Goal: Navigation & Orientation: Find specific page/section

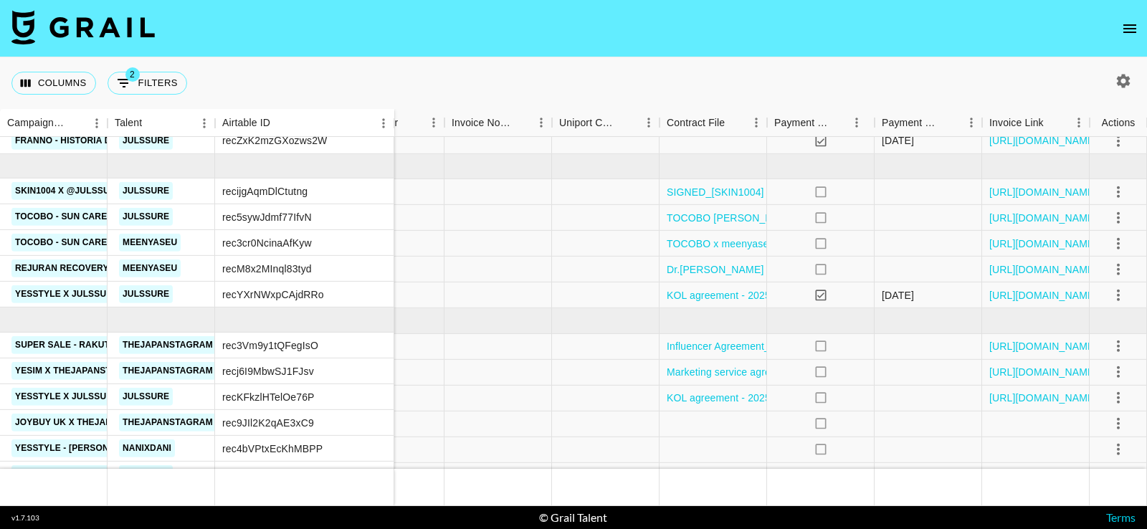
scroll to position [227, 1610]
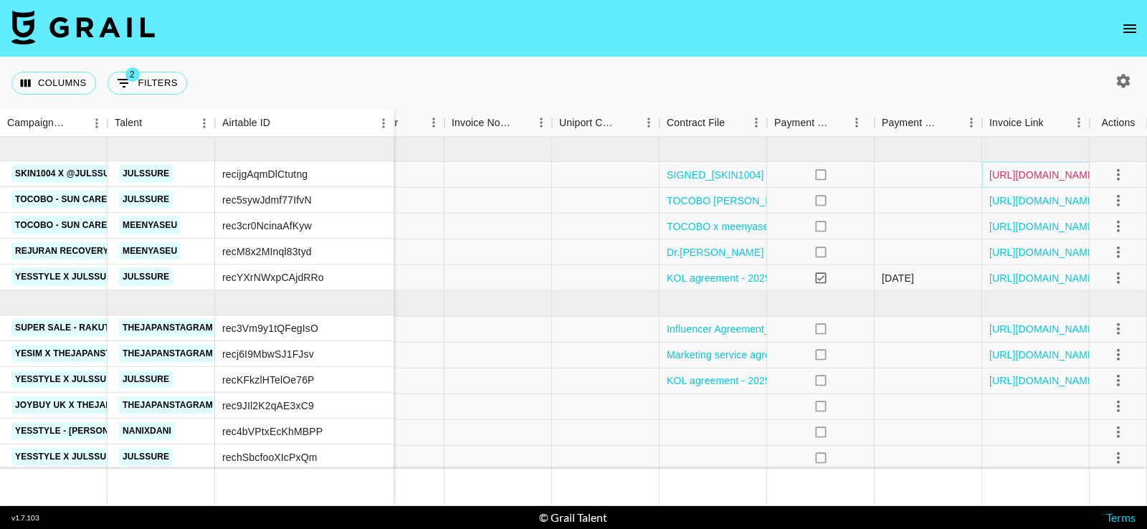
click at [1045, 178] on link "[URL][DOMAIN_NAME]" at bounding box center [1043, 175] width 108 height 14
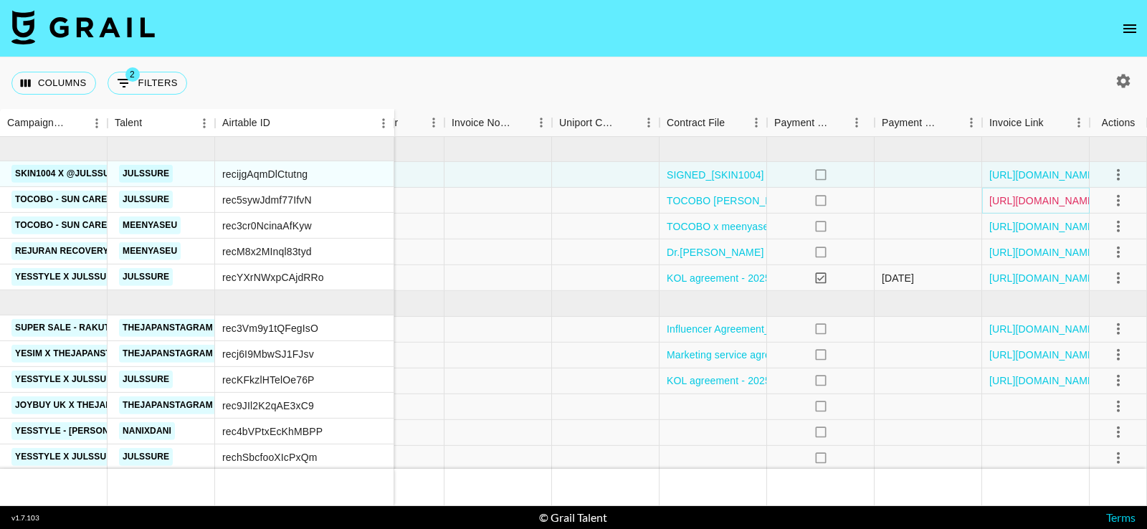
click at [1043, 196] on link "[URL][DOMAIN_NAME]" at bounding box center [1043, 201] width 108 height 14
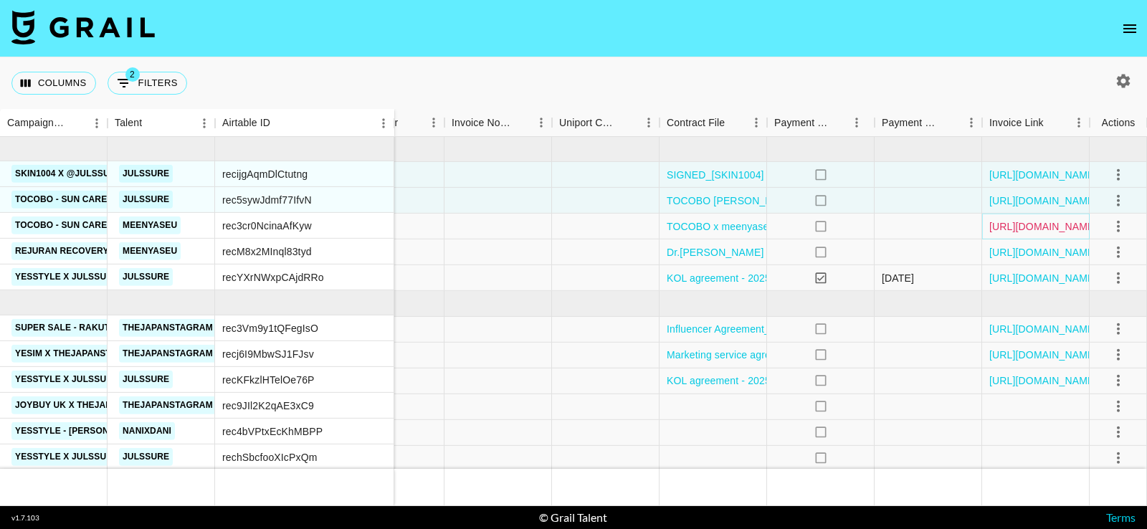
click at [1041, 224] on link "[URL][DOMAIN_NAME]" at bounding box center [1043, 226] width 108 height 14
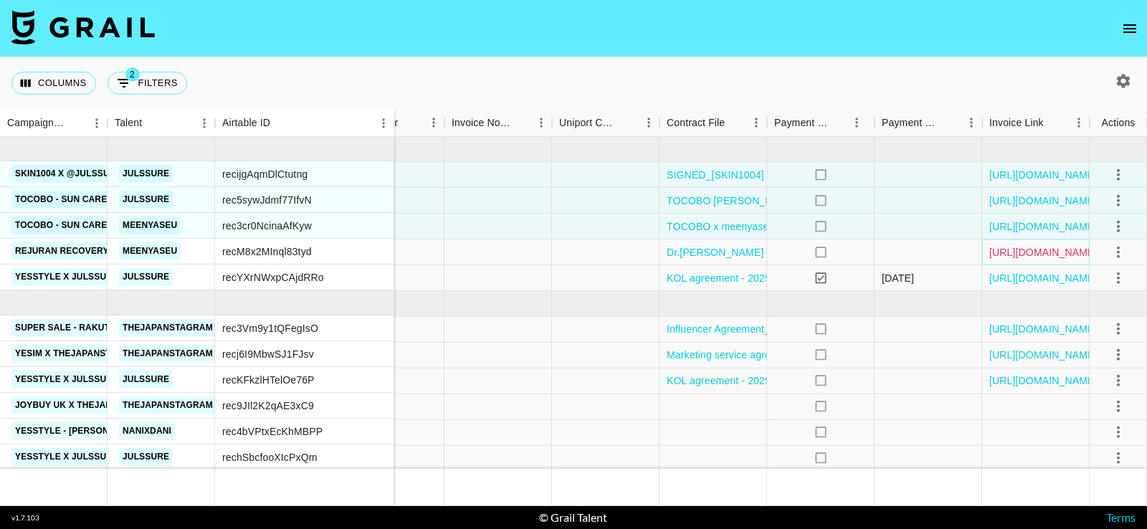
click at [1040, 247] on link "[URL][DOMAIN_NAME]" at bounding box center [1043, 252] width 108 height 14
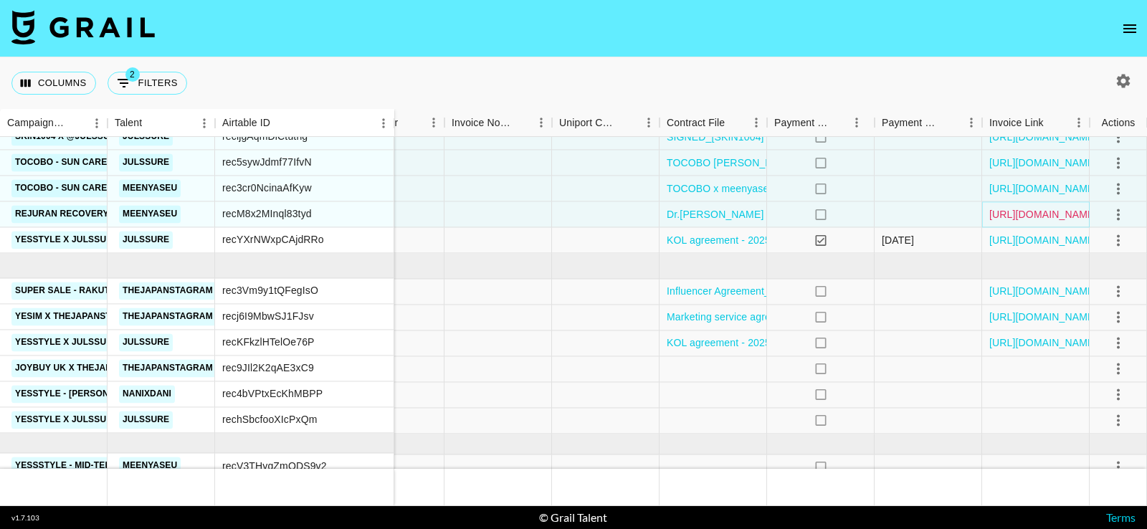
scroll to position [274, 1610]
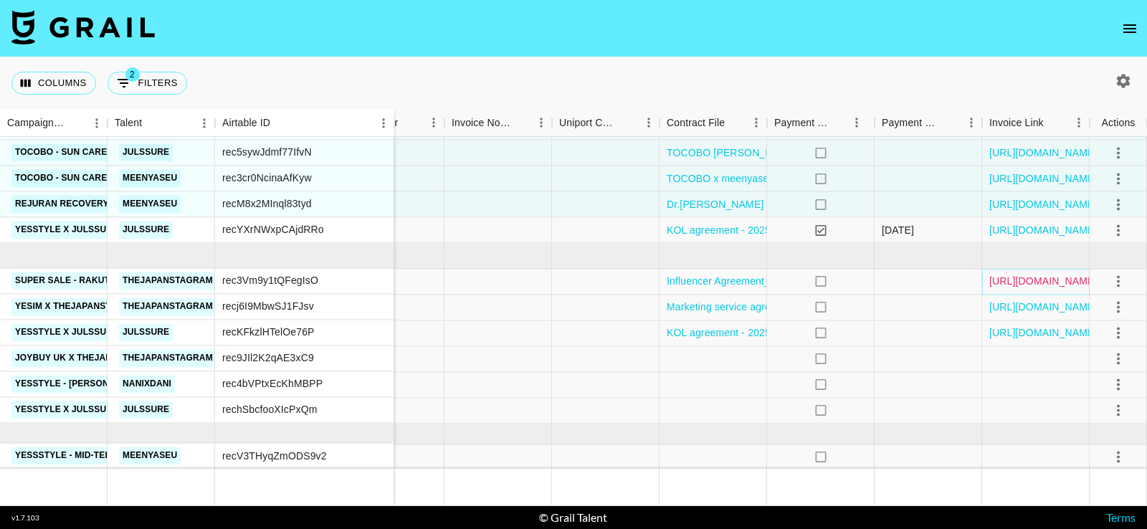
click at [997, 277] on link "[URL][DOMAIN_NAME]" at bounding box center [1043, 282] width 108 height 14
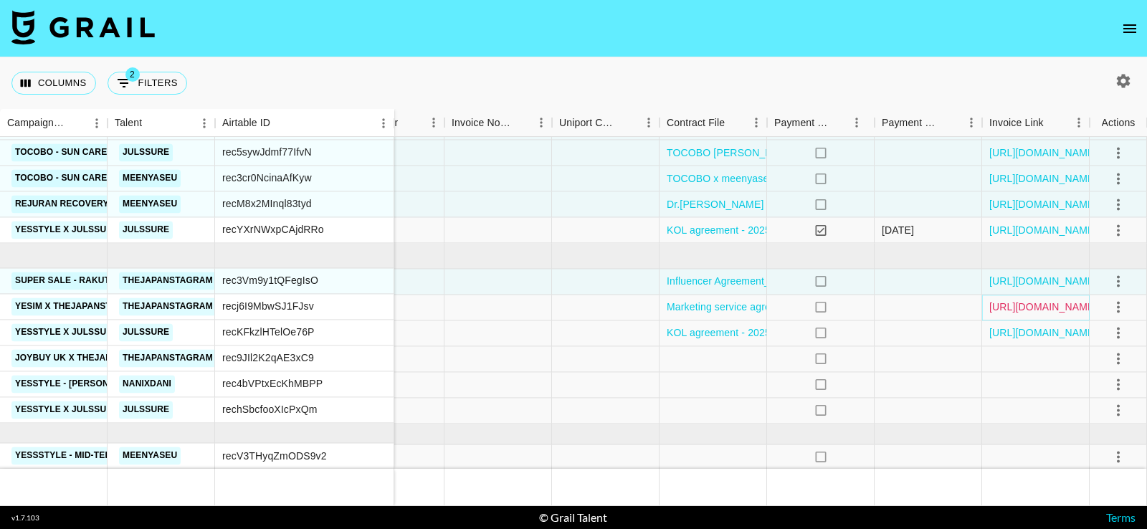
click at [997, 306] on link "[URL][DOMAIN_NAME]" at bounding box center [1043, 307] width 108 height 14
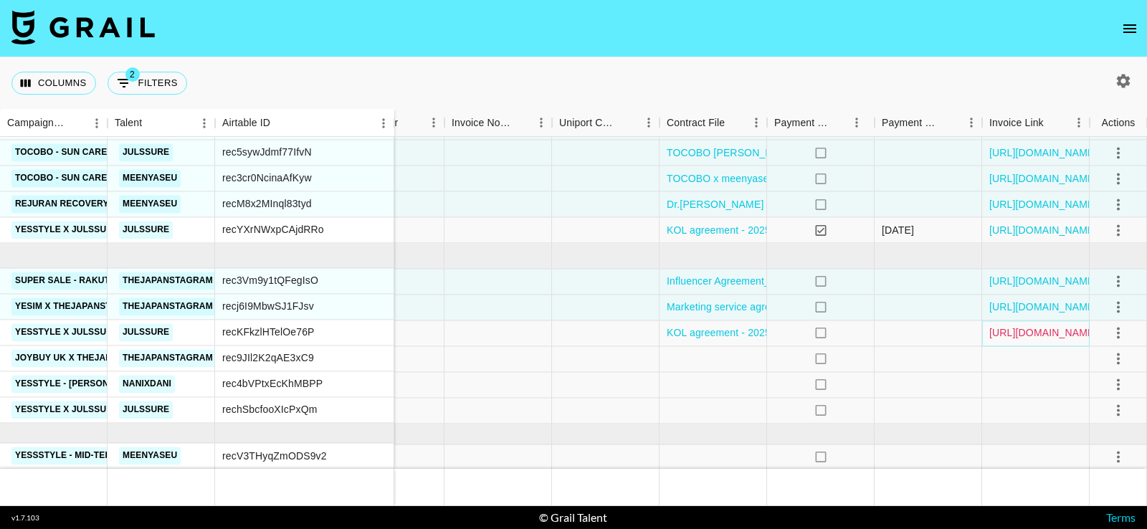
click at [997, 330] on link "[URL][DOMAIN_NAME]" at bounding box center [1043, 333] width 108 height 14
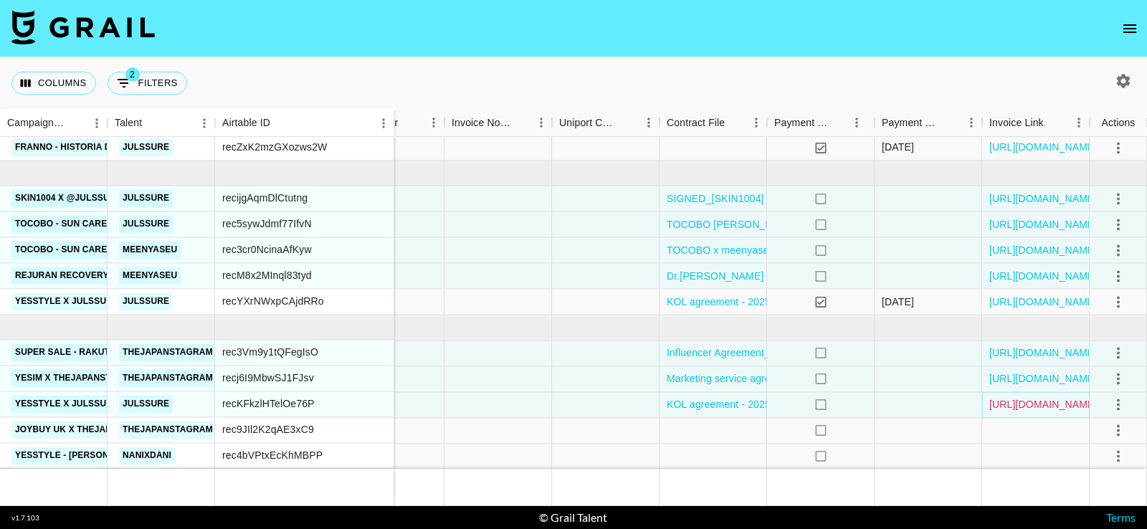
scroll to position [199, 1610]
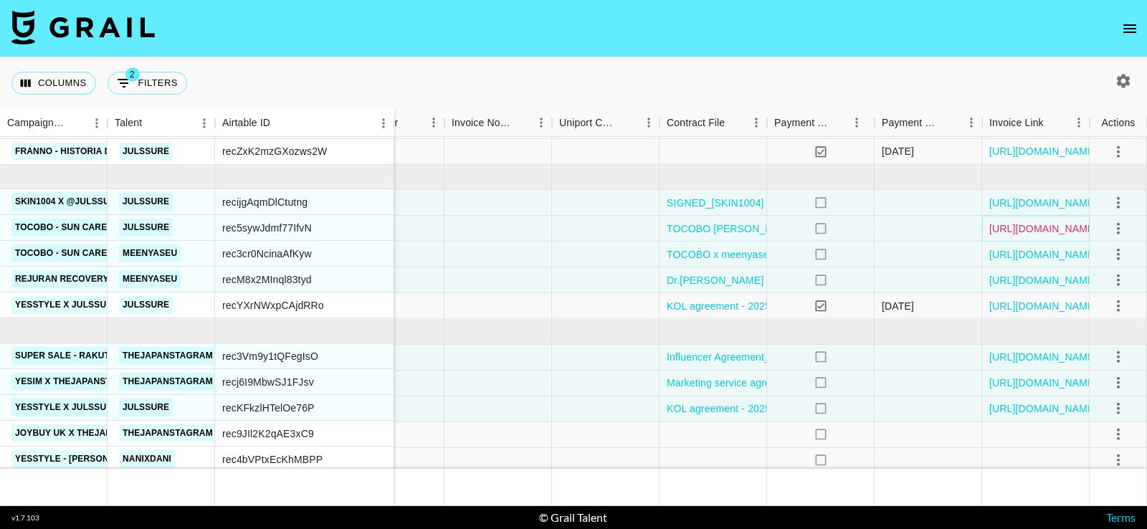
click at [1026, 225] on link "[URL][DOMAIN_NAME]" at bounding box center [1043, 229] width 108 height 14
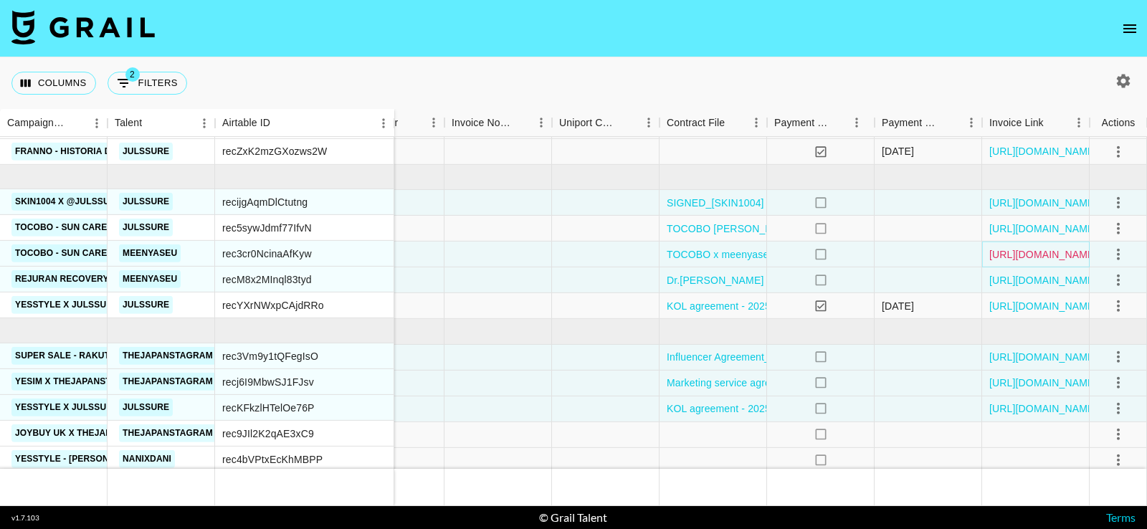
click at [1025, 250] on link "[URL][DOMAIN_NAME]" at bounding box center [1043, 254] width 108 height 14
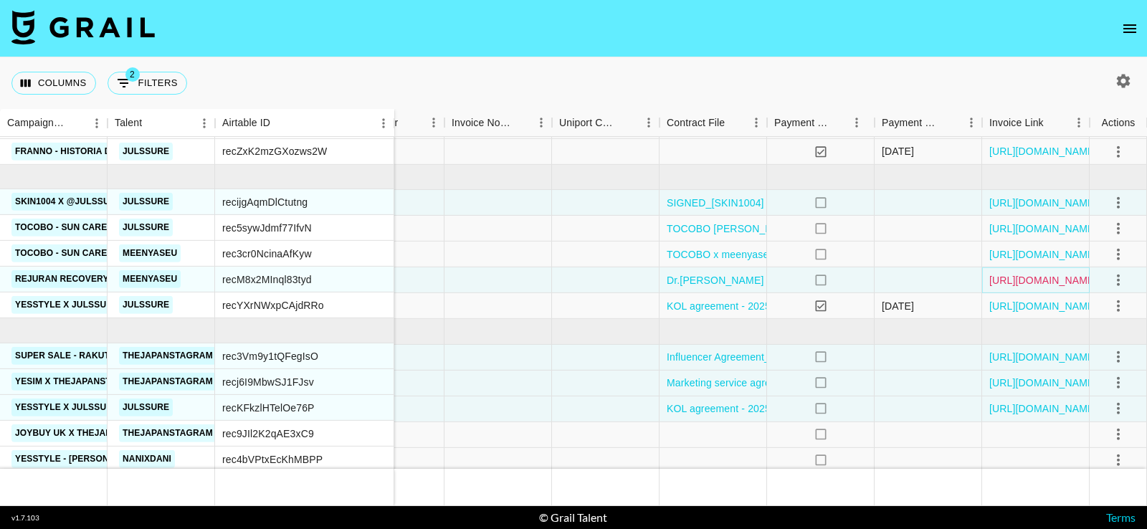
click at [1025, 279] on link "[URL][DOMAIN_NAME]" at bounding box center [1043, 280] width 108 height 14
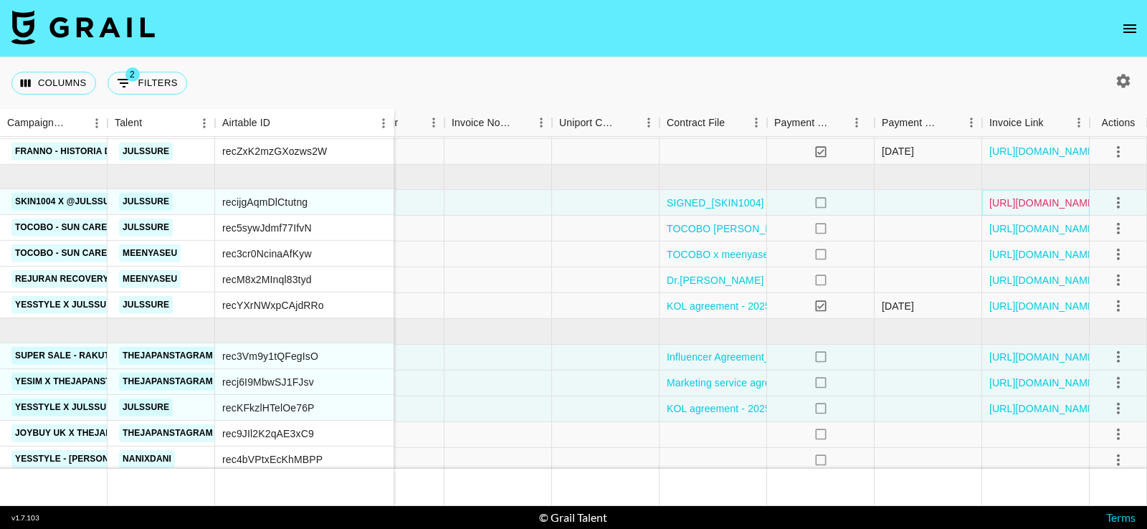
click at [1022, 201] on link "[URL][DOMAIN_NAME]" at bounding box center [1043, 203] width 108 height 14
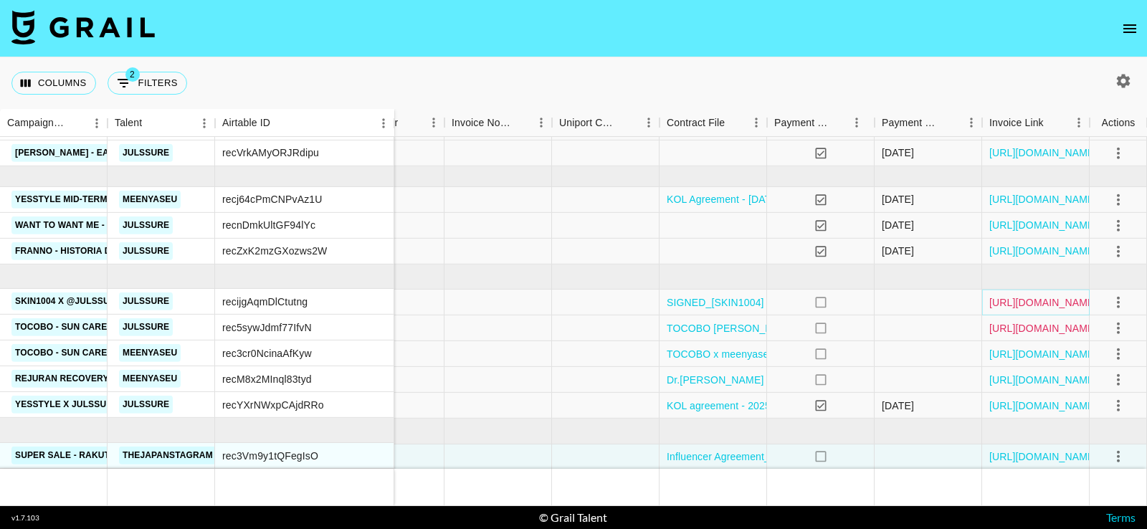
scroll to position [0, 1610]
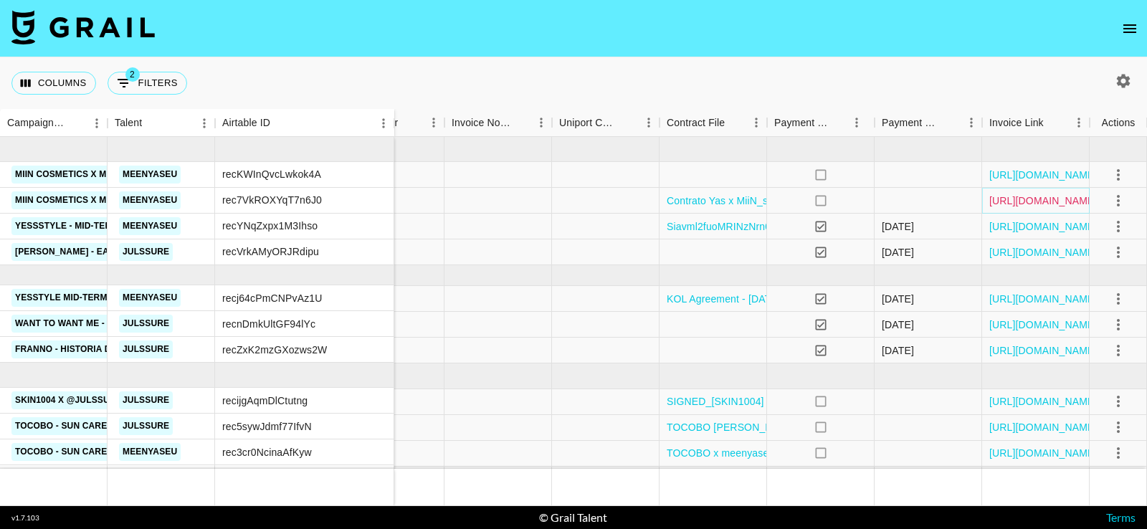
click at [1017, 204] on link "[URL][DOMAIN_NAME]" at bounding box center [1043, 201] width 108 height 14
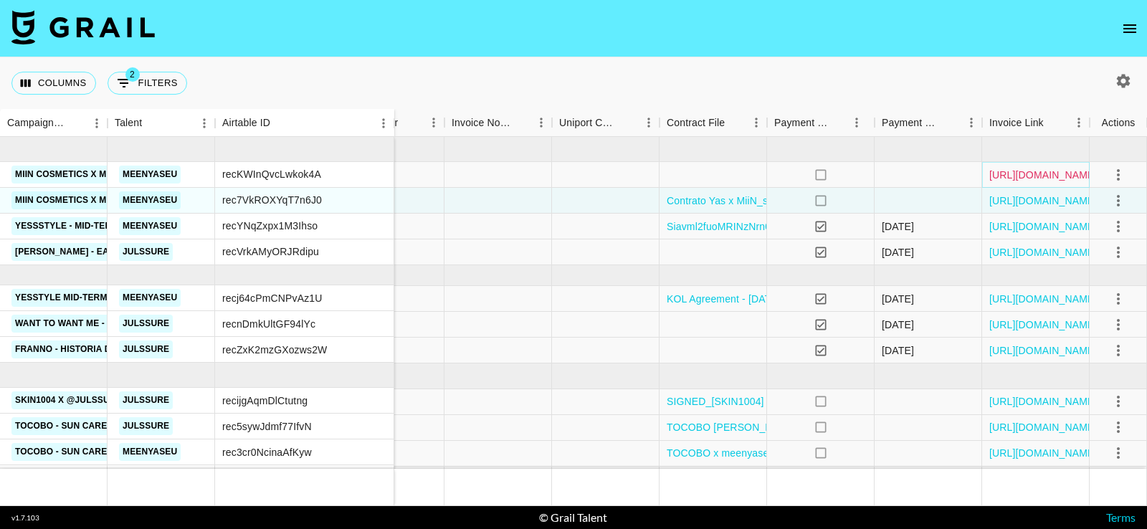
click at [1015, 175] on link "[URL][DOMAIN_NAME]" at bounding box center [1043, 175] width 108 height 14
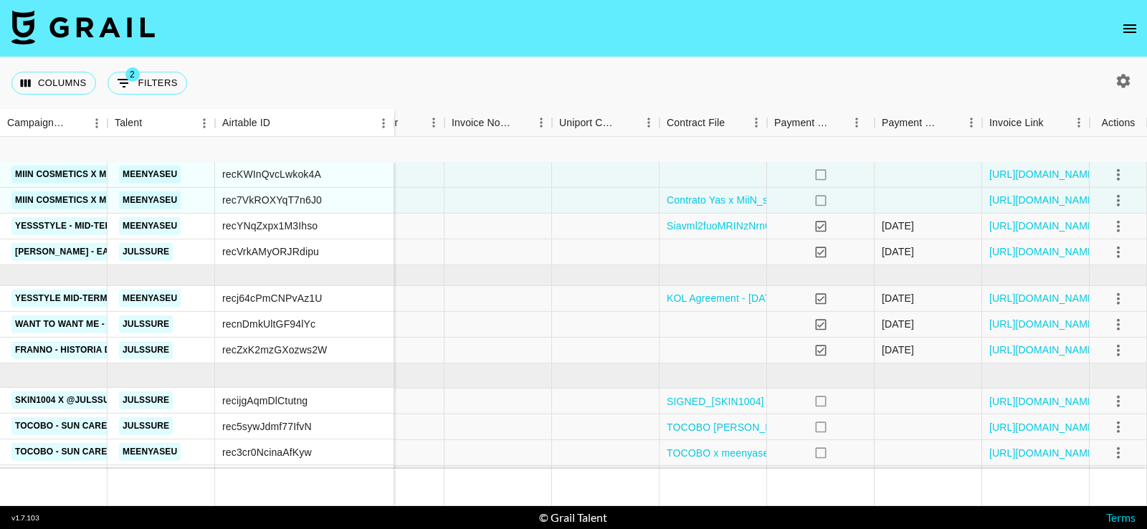
scroll to position [274, 1610]
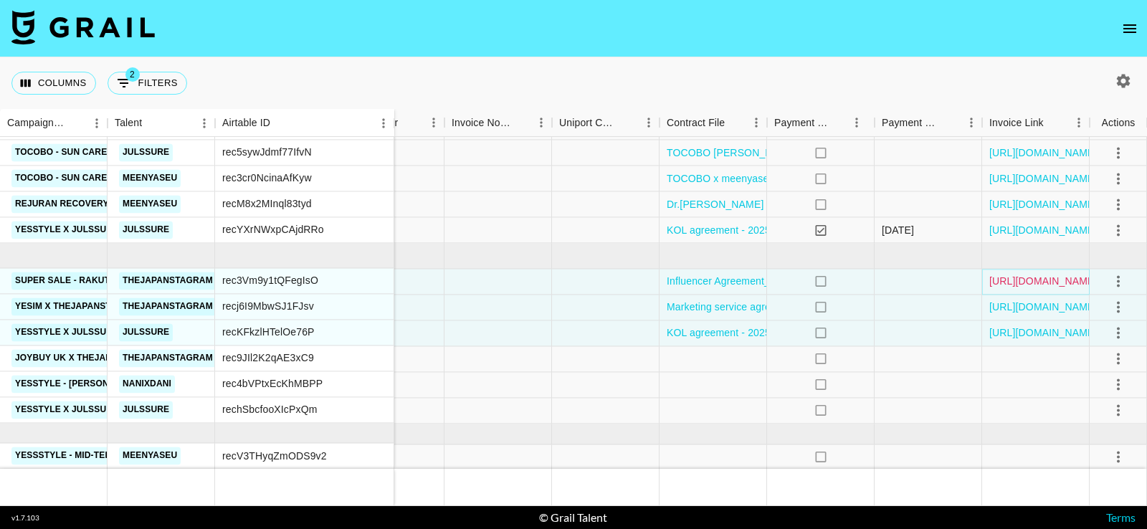
click at [1017, 276] on link "[URL][DOMAIN_NAME]" at bounding box center [1043, 282] width 108 height 14
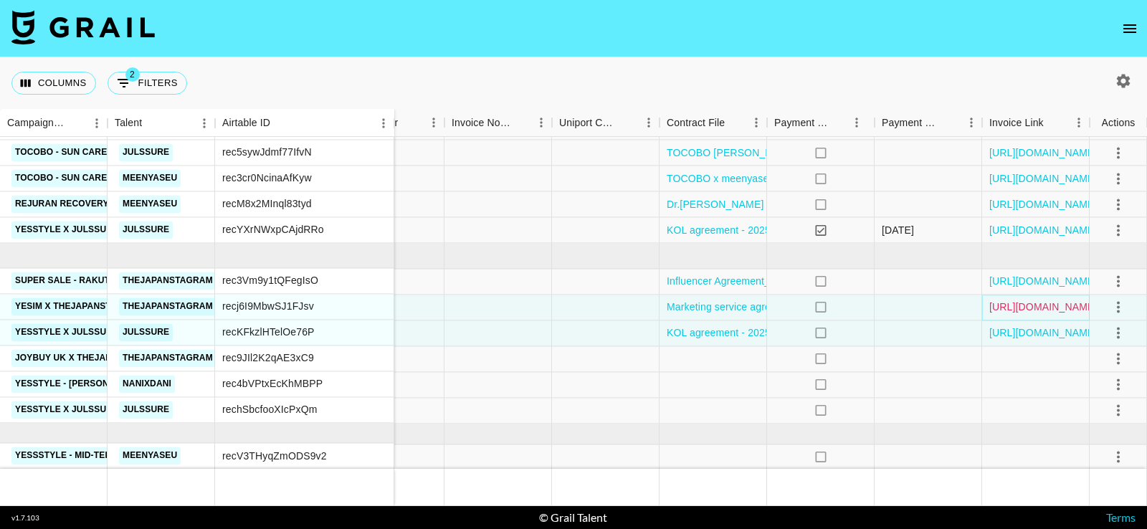
click at [1016, 304] on link "[URL][DOMAIN_NAME]" at bounding box center [1043, 307] width 108 height 14
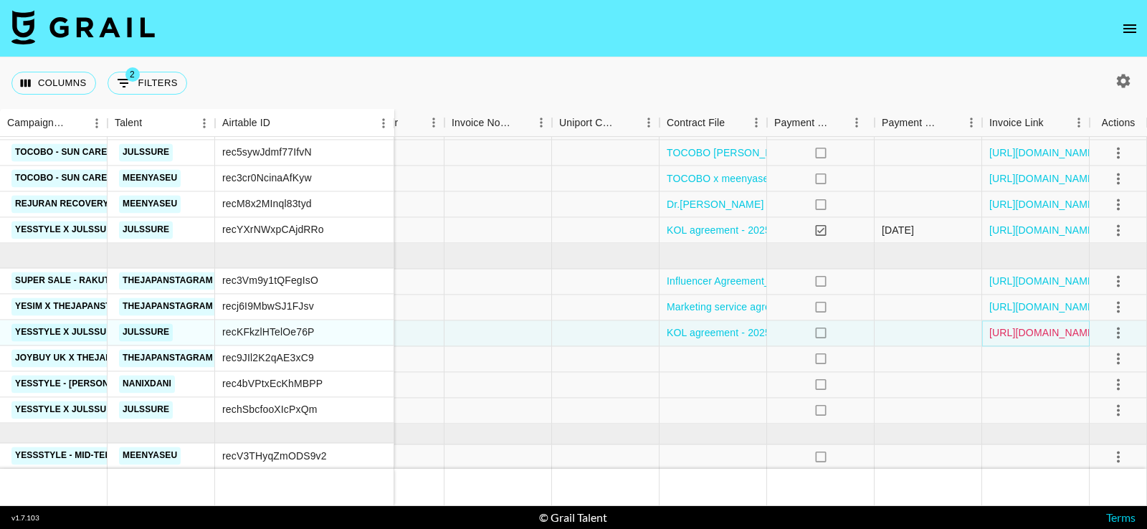
click at [1016, 329] on link "[URL][DOMAIN_NAME]" at bounding box center [1043, 333] width 108 height 14
